Goal: Transaction & Acquisition: Book appointment/travel/reservation

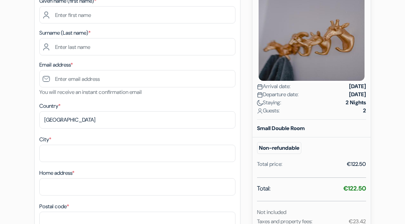
scroll to position [104, 0]
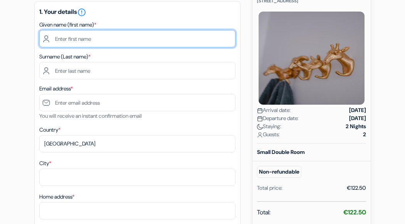
click at [83, 37] on input "text" at bounding box center [137, 38] width 196 height 17
type input "[PERSON_NAME]"
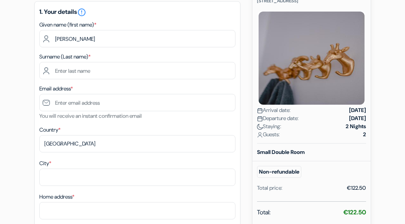
type input "[PERSON_NAME]"
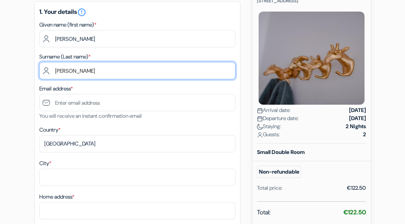
type input "[EMAIL_ADDRESS][DOMAIN_NAME]"
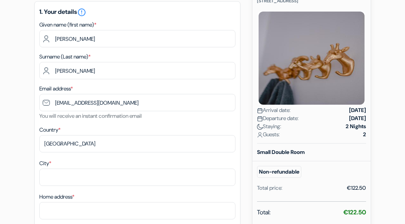
type input "Unterschleißheim"
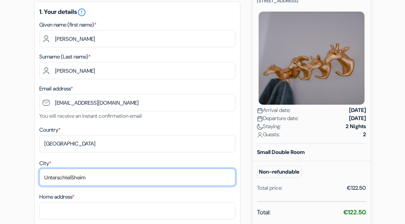
type input "Heidestr 28b"
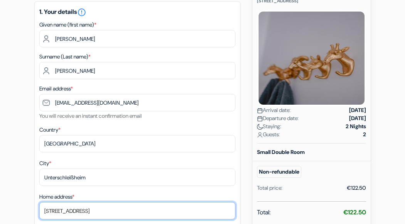
type input "85716"
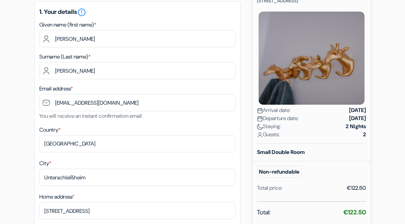
type input "017637172652"
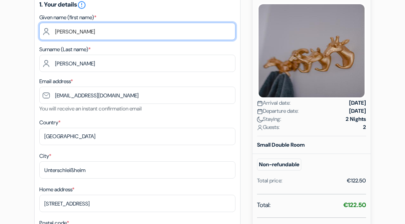
scroll to position [103, 0]
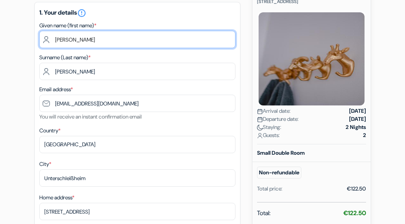
click at [87, 37] on input "[PERSON_NAME]" at bounding box center [137, 39] width 196 height 17
click at [94, 41] on input "[PERSON_NAME]" at bounding box center [137, 39] width 196 height 17
drag, startPoint x: 94, startPoint y: 41, endPoint x: 57, endPoint y: 42, distance: 37.0
click at [56, 41] on input "[PERSON_NAME]" at bounding box center [137, 39] width 196 height 17
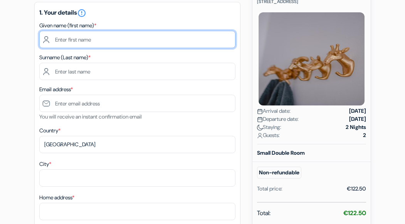
click at [98, 40] on input "text" at bounding box center [137, 39] width 196 height 17
type input "[PERSON_NAME]"
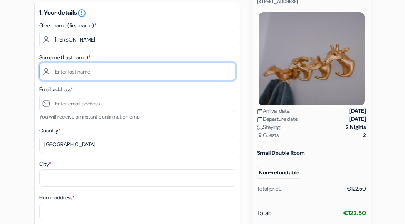
type input "[PERSON_NAME]"
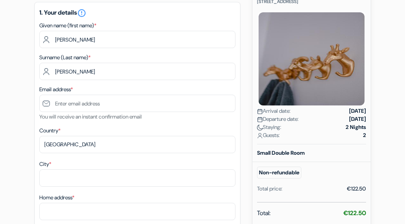
type input "[GEOGRAPHIC_DATA]"
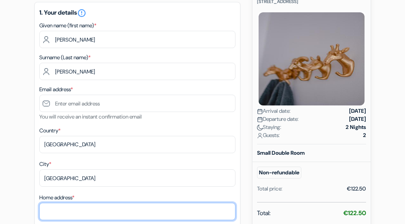
type input "[STREET_ADDRESS]"
type input "78462"
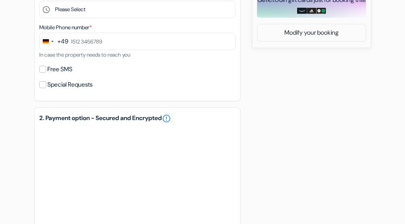
scroll to position [356, 0]
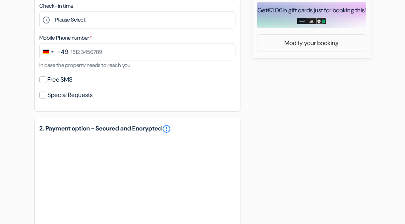
click at [61, 81] on label "Free SMS" at bounding box center [59, 79] width 25 height 11
click at [46, 81] on input "Free SMS" at bounding box center [42, 79] width 7 height 7
checkbox input "true"
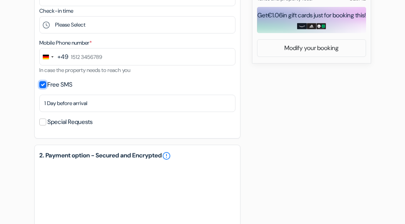
scroll to position [324, 0]
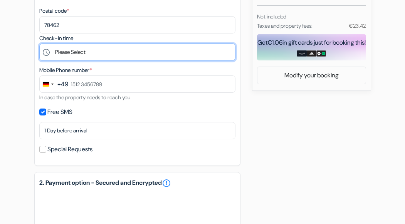
click at [95, 60] on select "Please Select 12:00 13:00 14:00 15:00 16:00 17:00 18:00 19:00 20:00 21:00 22:00" at bounding box center [137, 52] width 196 height 17
click at [83, 54] on select "Please Select 12:00 13:00 14:00 15:00 16:00 17:00 18:00 19:00 20:00 21:00 22:00" at bounding box center [137, 52] width 196 height 17
select select "14"
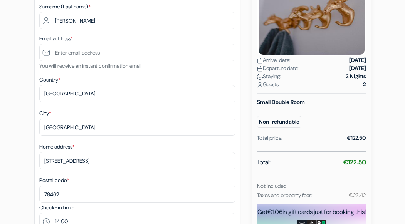
scroll to position [170, 0]
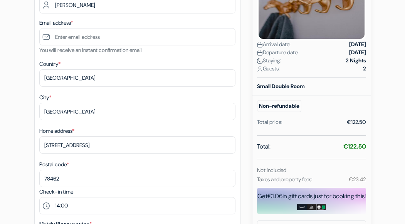
click at [288, 107] on small "Non-refundable" at bounding box center [279, 106] width 44 height 12
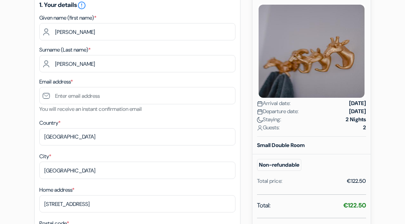
scroll to position [0, 0]
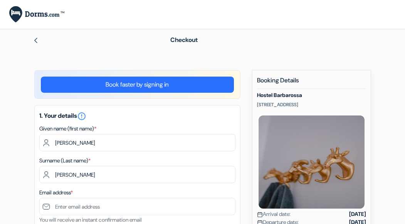
click at [36, 38] on img at bounding box center [36, 40] width 6 height 6
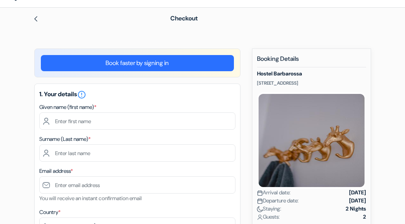
scroll to position [39, 0]
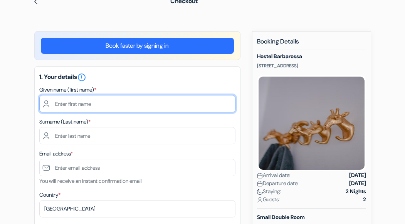
click at [87, 95] on input "text" at bounding box center [137, 103] width 196 height 17
click at [91, 107] on input "text" at bounding box center [137, 103] width 196 height 17
type input "[PERSON_NAME]"
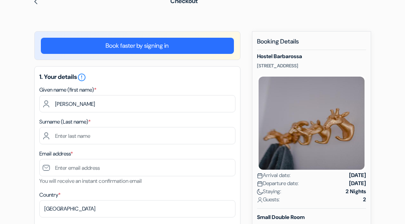
type input "[PERSON_NAME]"
type input "[GEOGRAPHIC_DATA]"
type input "[STREET_ADDRESS]"
type input "78462"
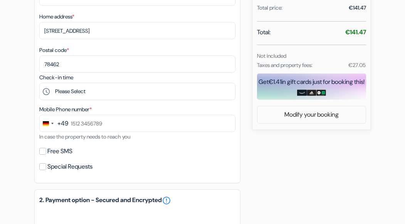
scroll to position [308, 0]
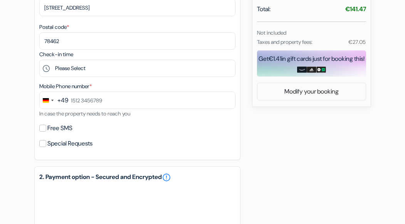
click at [48, 130] on label "Free SMS" at bounding box center [59, 128] width 25 height 11
click at [46, 130] on input "Free SMS" at bounding box center [42, 128] width 7 height 7
checkbox input "true"
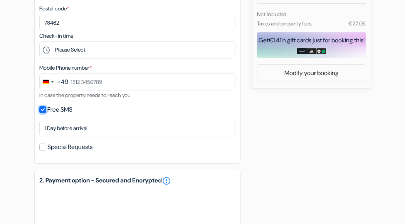
scroll to position [282, 0]
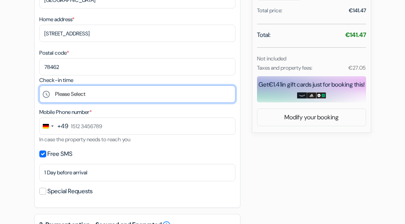
click at [85, 102] on select "Please Select 12:00 13:00 14:00 15:00 16:00 17:00 18:00 19:00 20:00 21:00 22:00" at bounding box center [137, 94] width 196 height 17
select select "14"
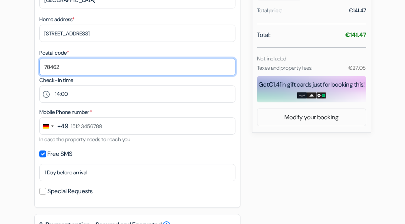
click at [107, 73] on input "78462" at bounding box center [137, 66] width 196 height 17
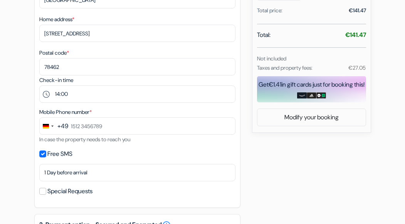
click at [126, 52] on div "Postal code * 78462" at bounding box center [137, 61] width 196 height 27
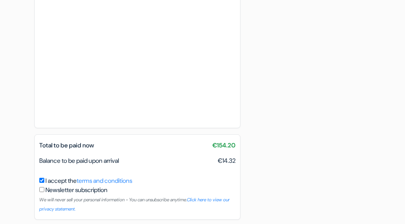
scroll to position [704, 0]
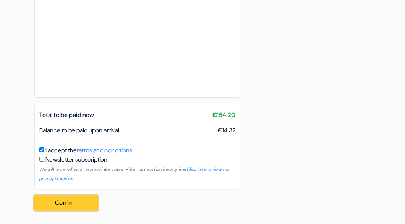
click at [76, 203] on button "Confirm Loading..." at bounding box center [66, 203] width 64 height 15
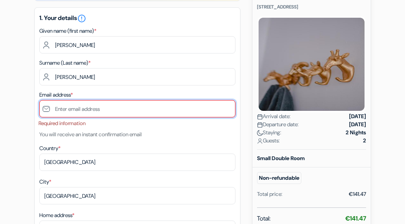
scroll to position [95, 0]
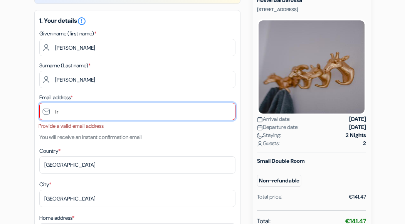
type input "[EMAIL_ADDRESS][DOMAIN_NAME]"
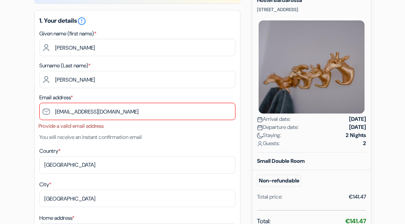
type input "017637172652"
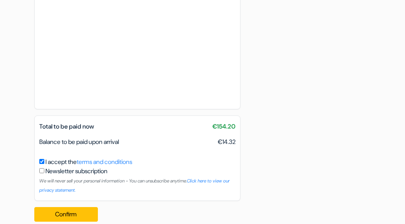
scroll to position [708, 0]
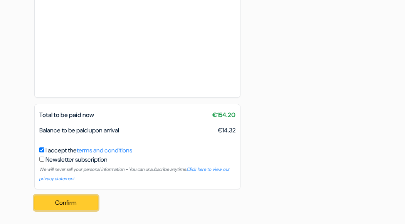
click at [83, 209] on button "Confirm Loading..." at bounding box center [66, 203] width 64 height 15
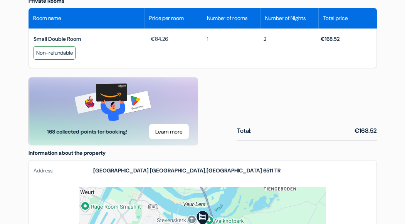
scroll to position [234, 0]
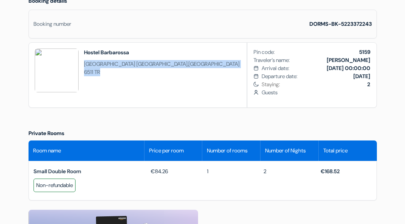
drag, startPoint x: 84, startPoint y: 64, endPoint x: 232, endPoint y: 64, distance: 147.7
click at [232, 64] on div "Hostel Barbarossa Sint Anthoniusplaats 14 Nijmegen , Netherlands 6511 TR Pin co…" at bounding box center [203, 75] width 349 height 66
copy span "Sint Anthoniusplaats 14 Nijmegen , Netherlands 6511 TR"
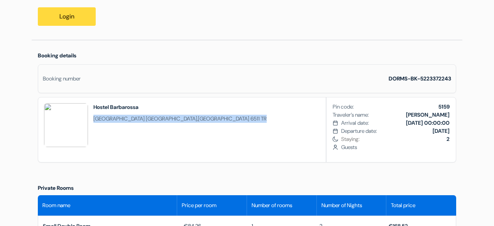
scroll to position [231, 0]
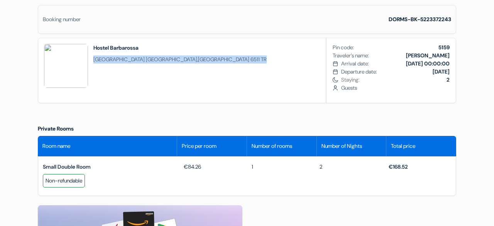
copy span "Sint Anthoniusplaats 14 Nijmegen , Netherlands 6511 TR"
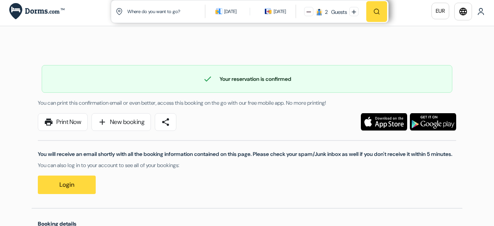
scroll to position [0, 0]
